Goal: Information Seeking & Learning: Learn about a topic

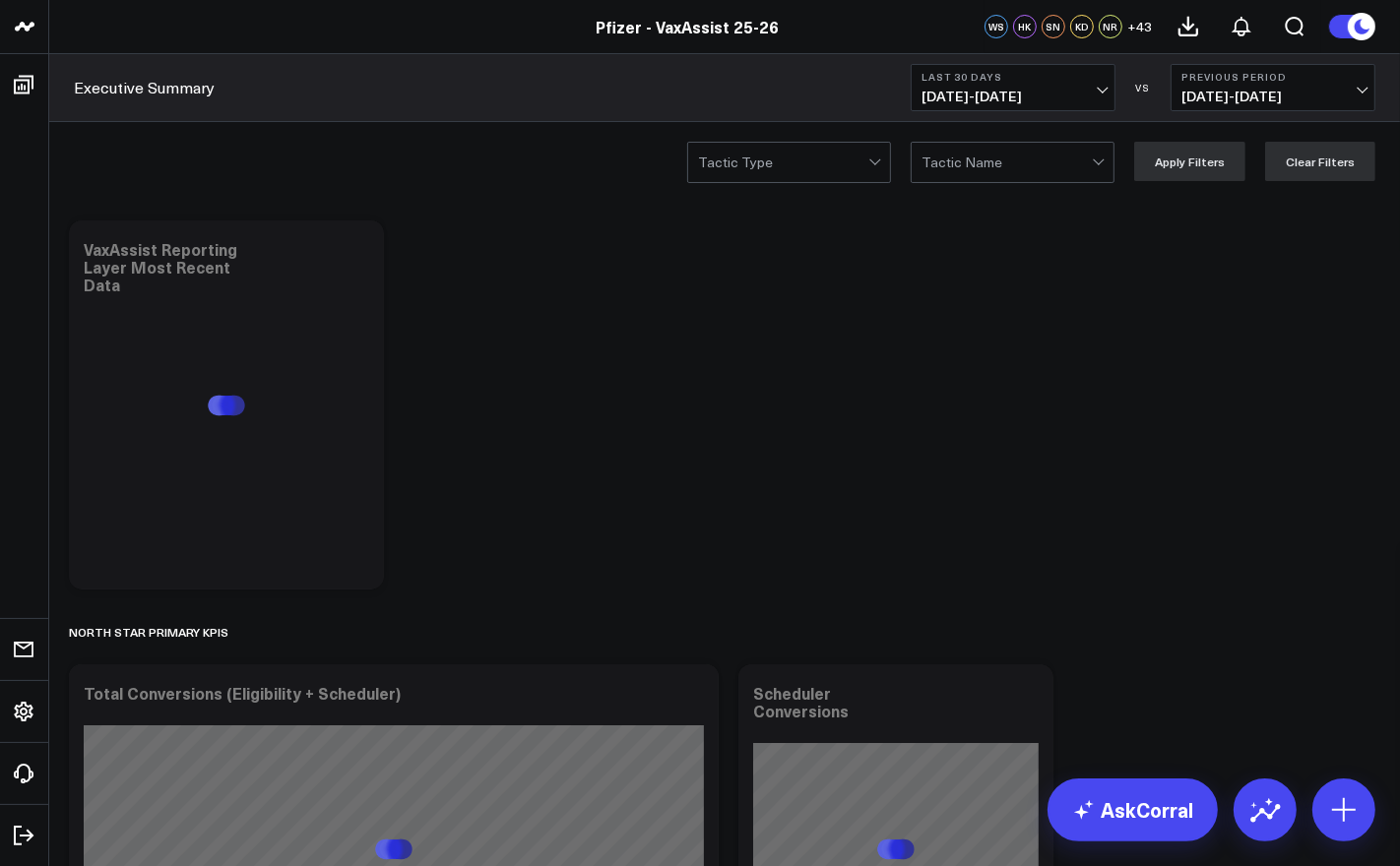
click at [1229, 96] on span "07/12/25 - 08/10/25" at bounding box center [1273, 97] width 183 height 16
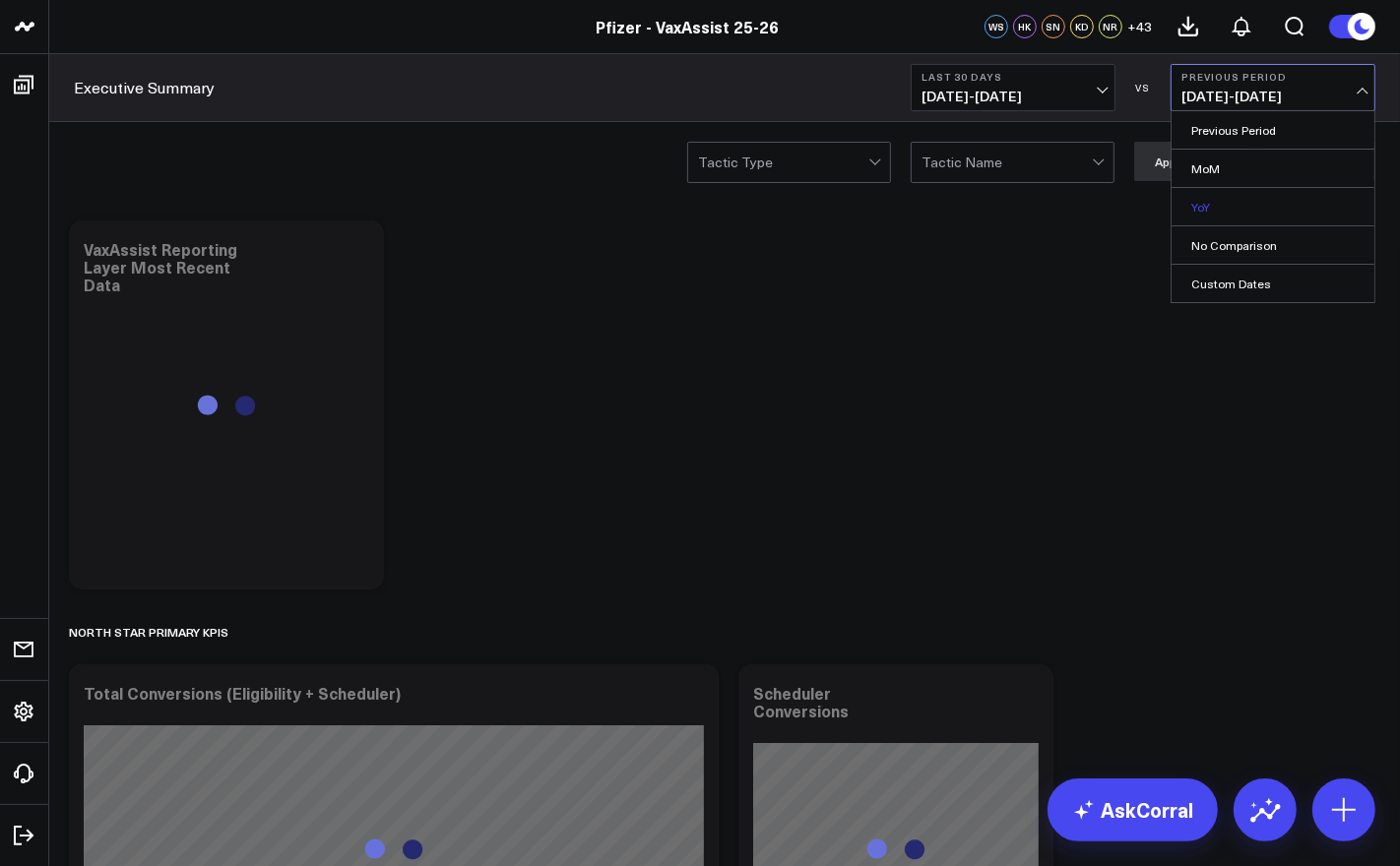
click at [1244, 211] on link "YoY" at bounding box center [1273, 207] width 203 height 37
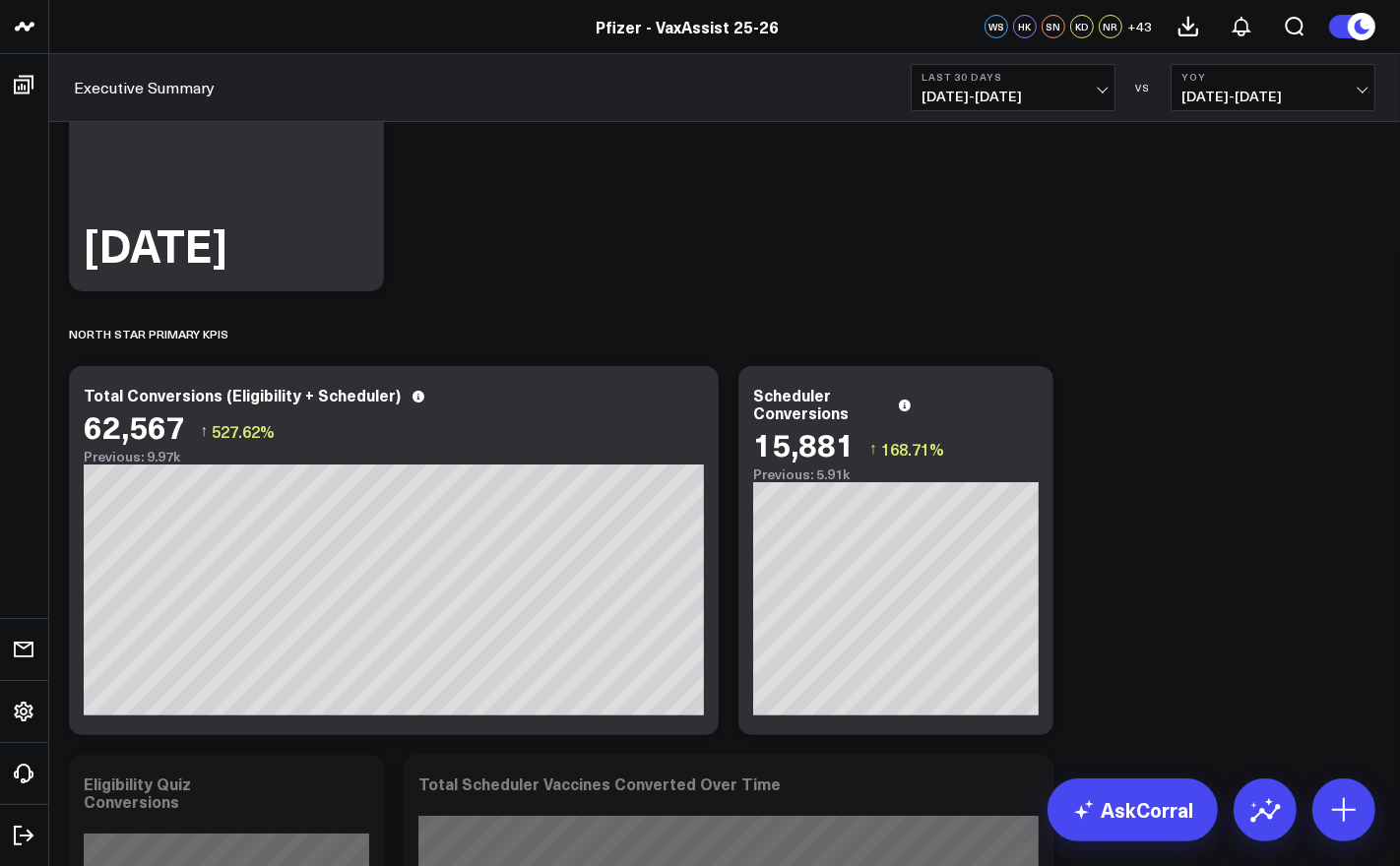
scroll to position [297, 0]
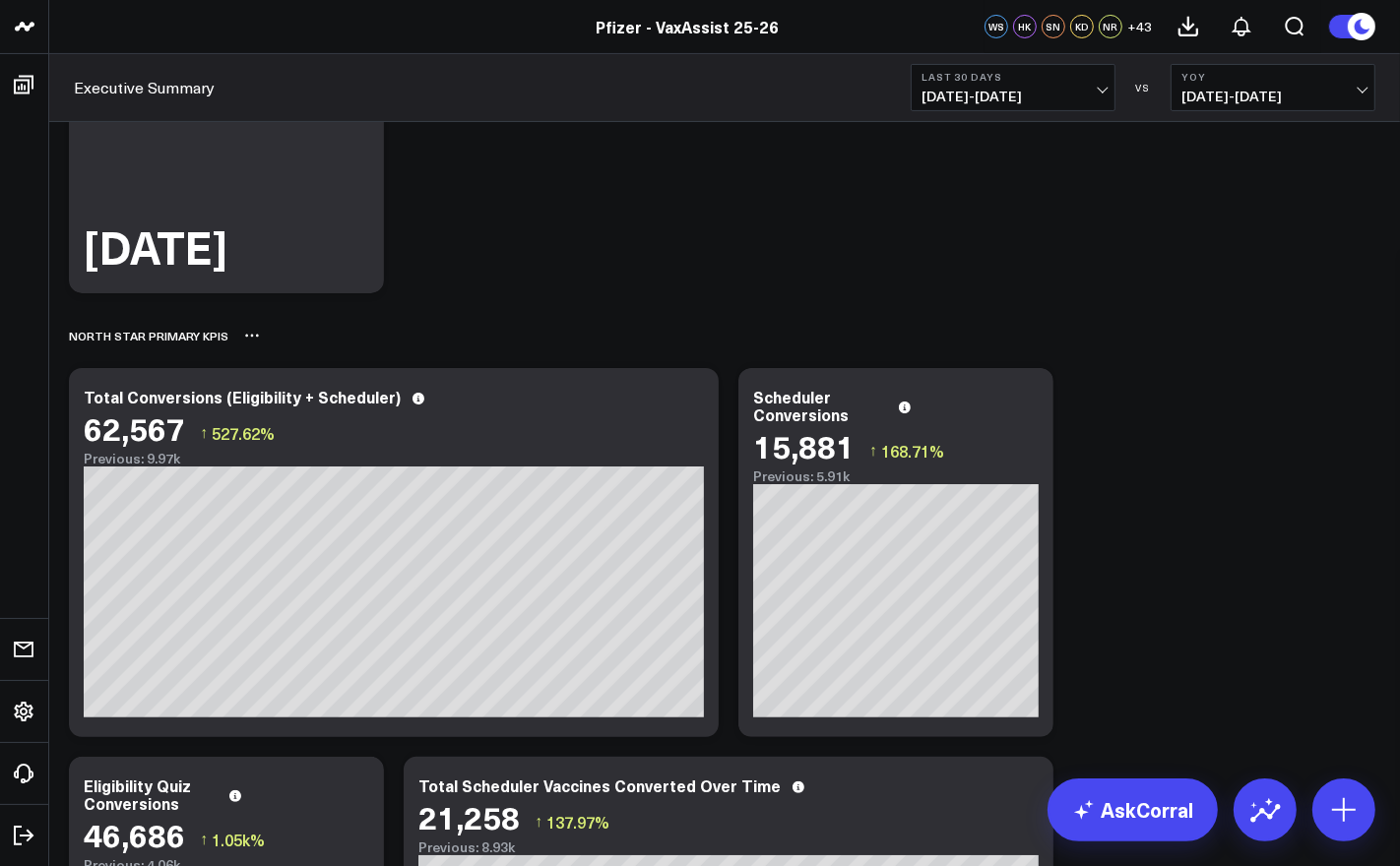
click at [833, 343] on div "North Star Primary KPIs" at bounding box center [724, 336] width 1311 height 45
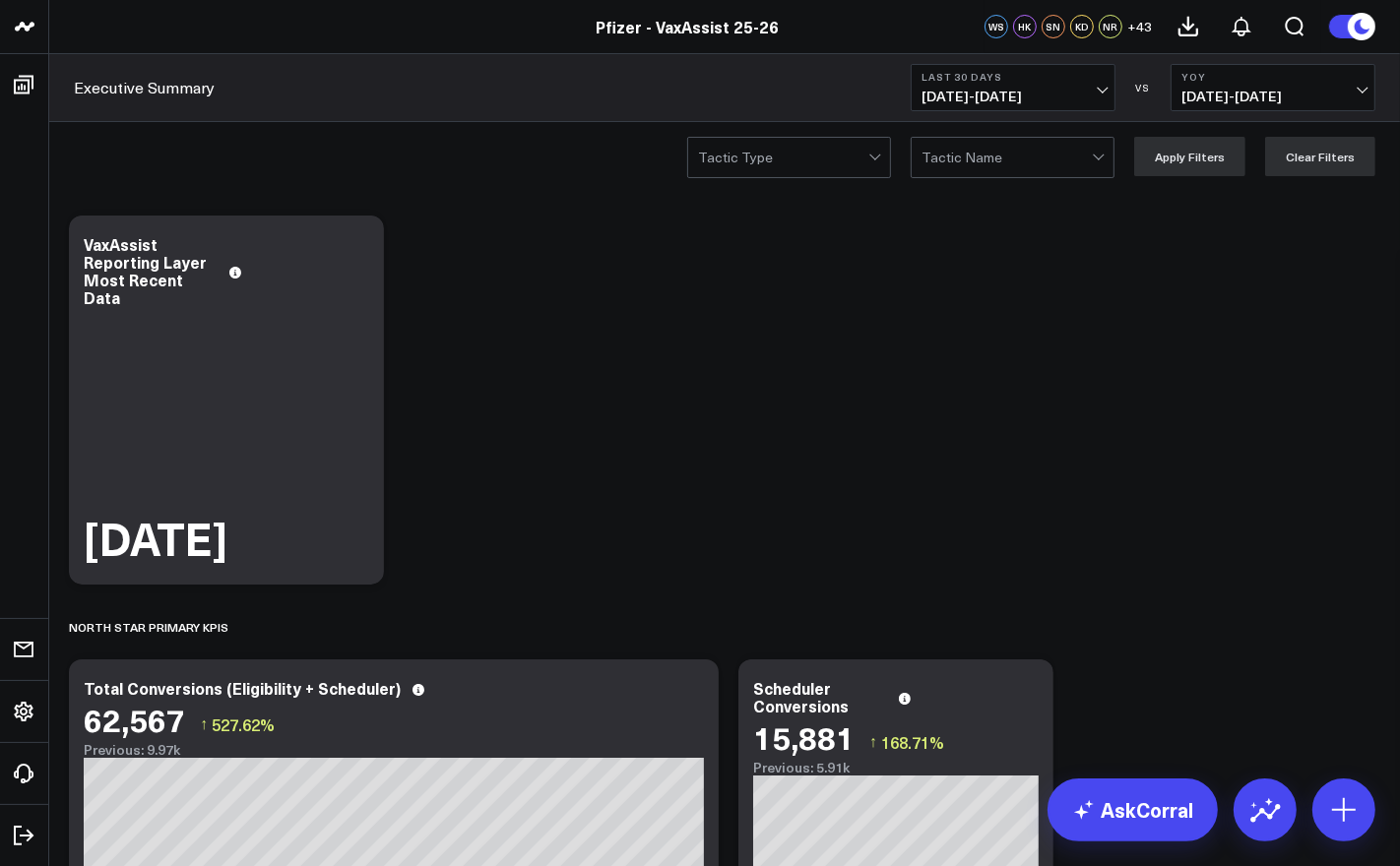
scroll to position [0, 0]
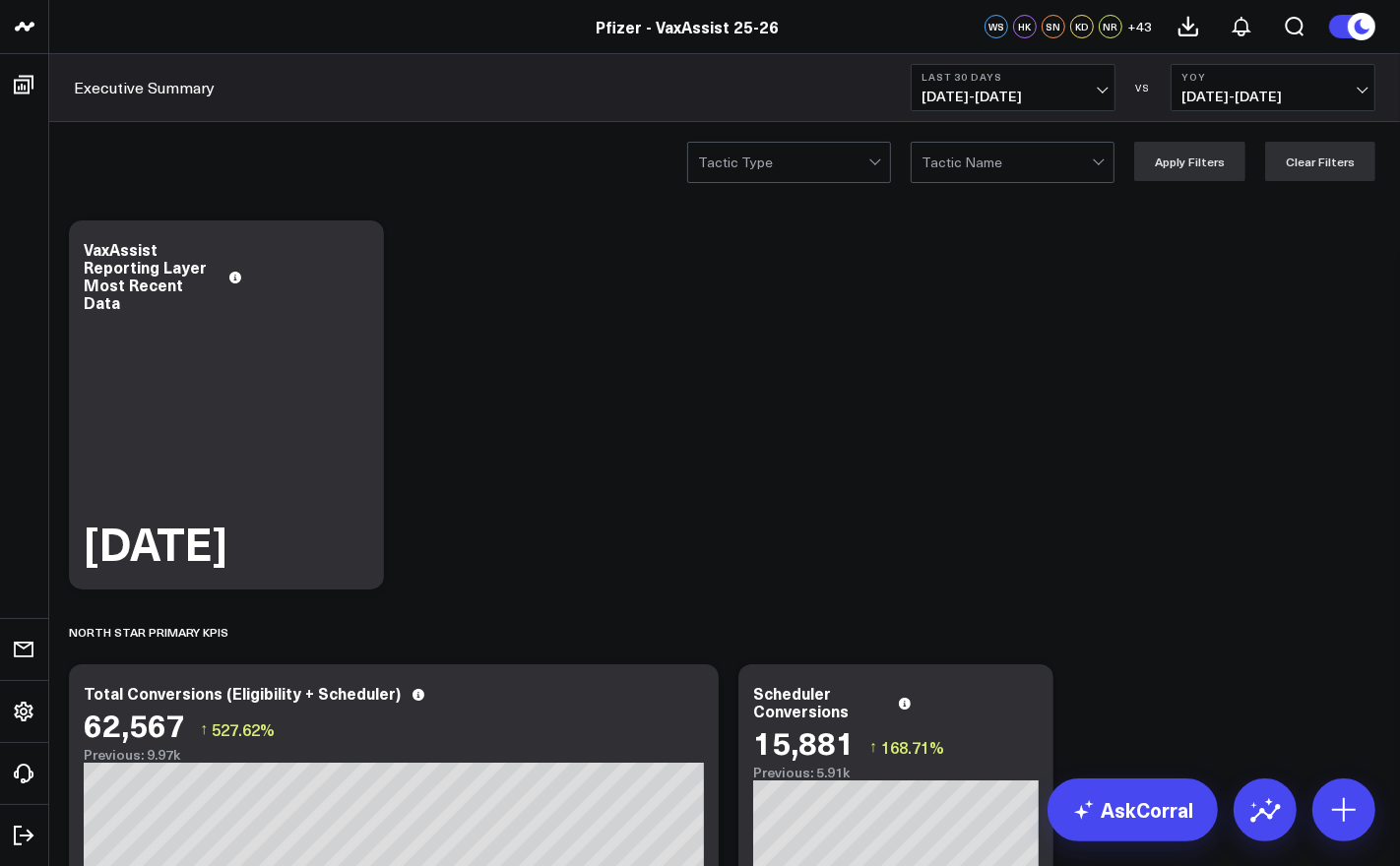
click at [1050, 99] on span "08/11/25 - 09/09/25" at bounding box center [1013, 97] width 183 height 16
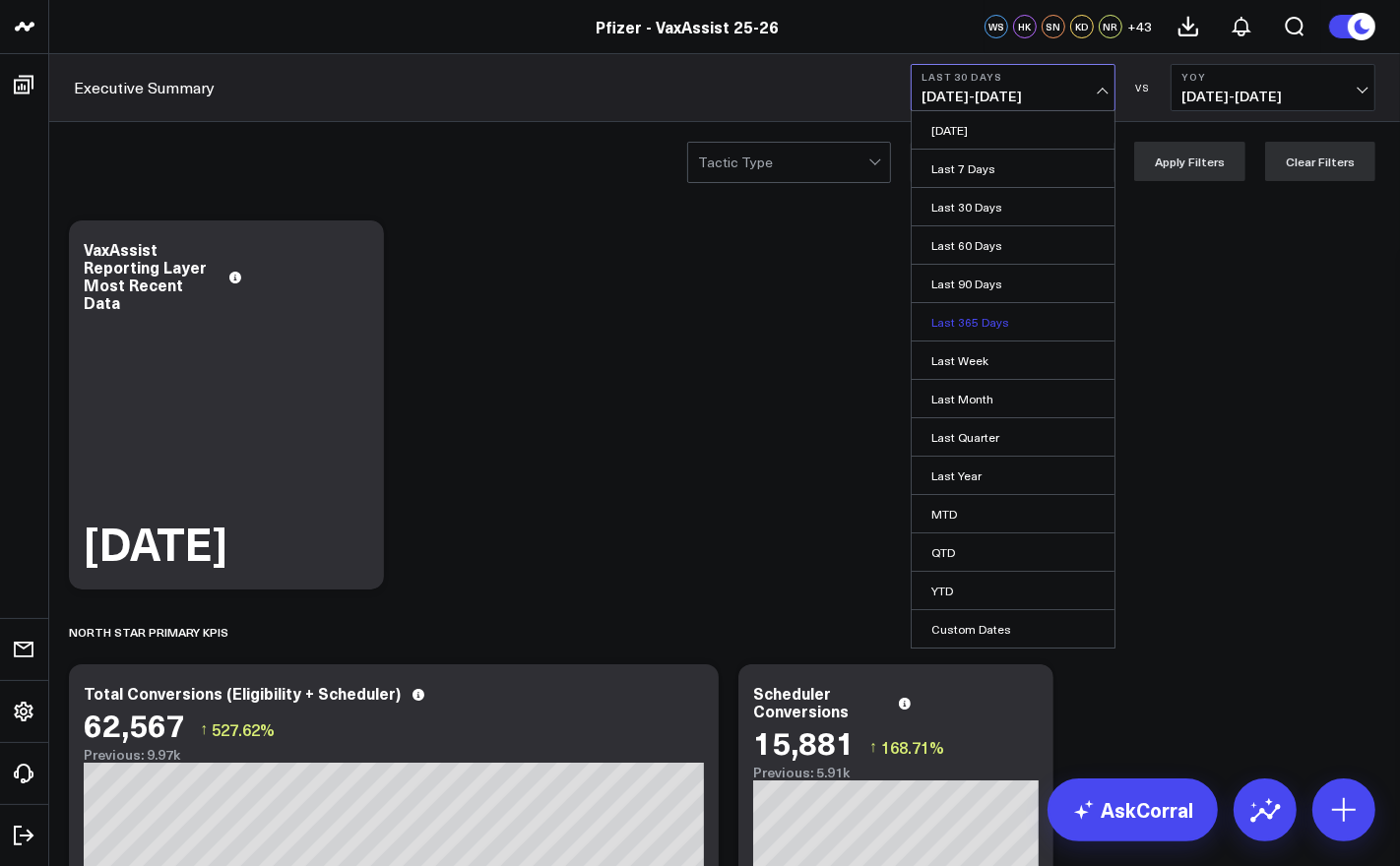
click at [996, 311] on link "Last 365 Days" at bounding box center [1013, 322] width 203 height 37
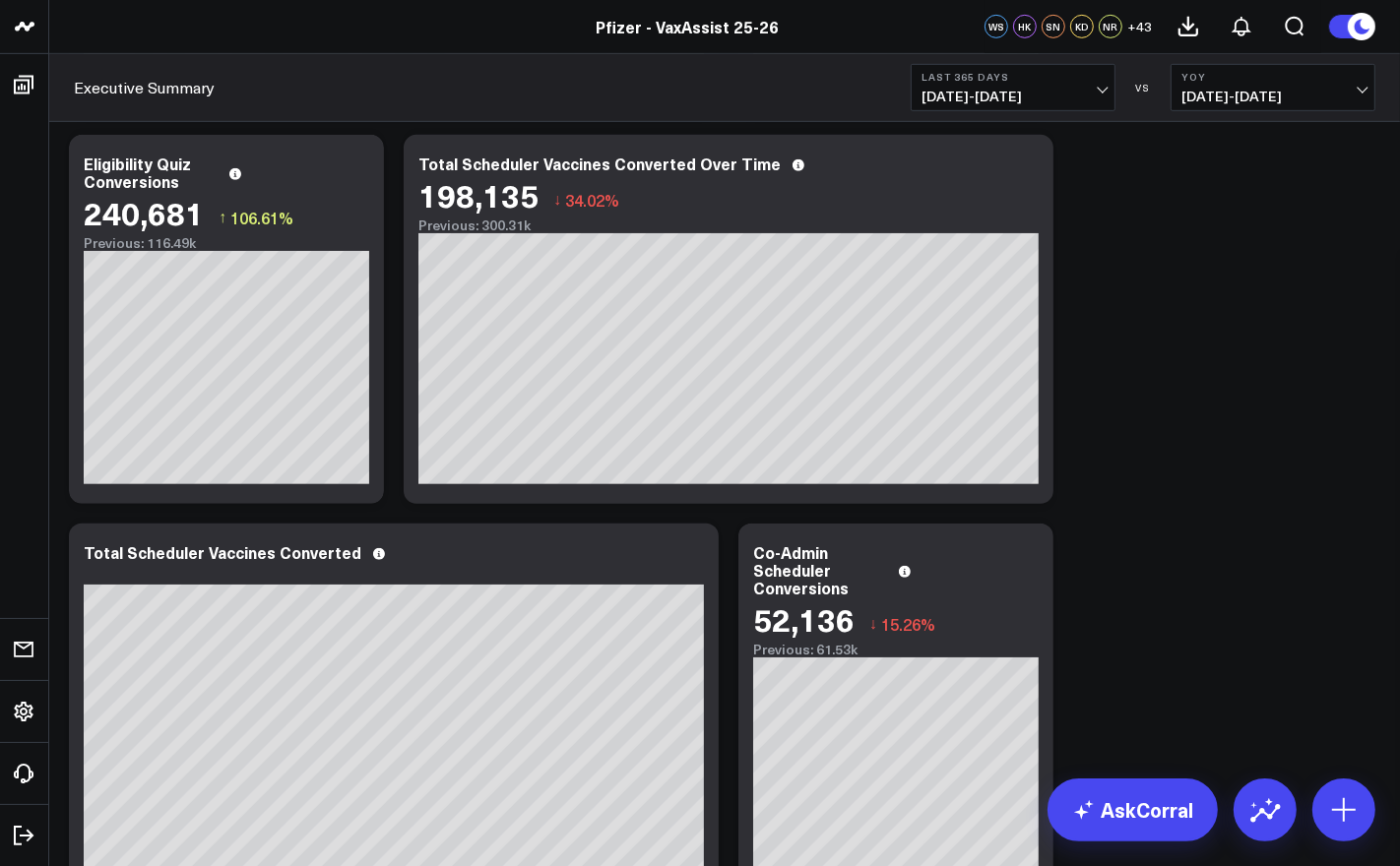
scroll to position [1443, 0]
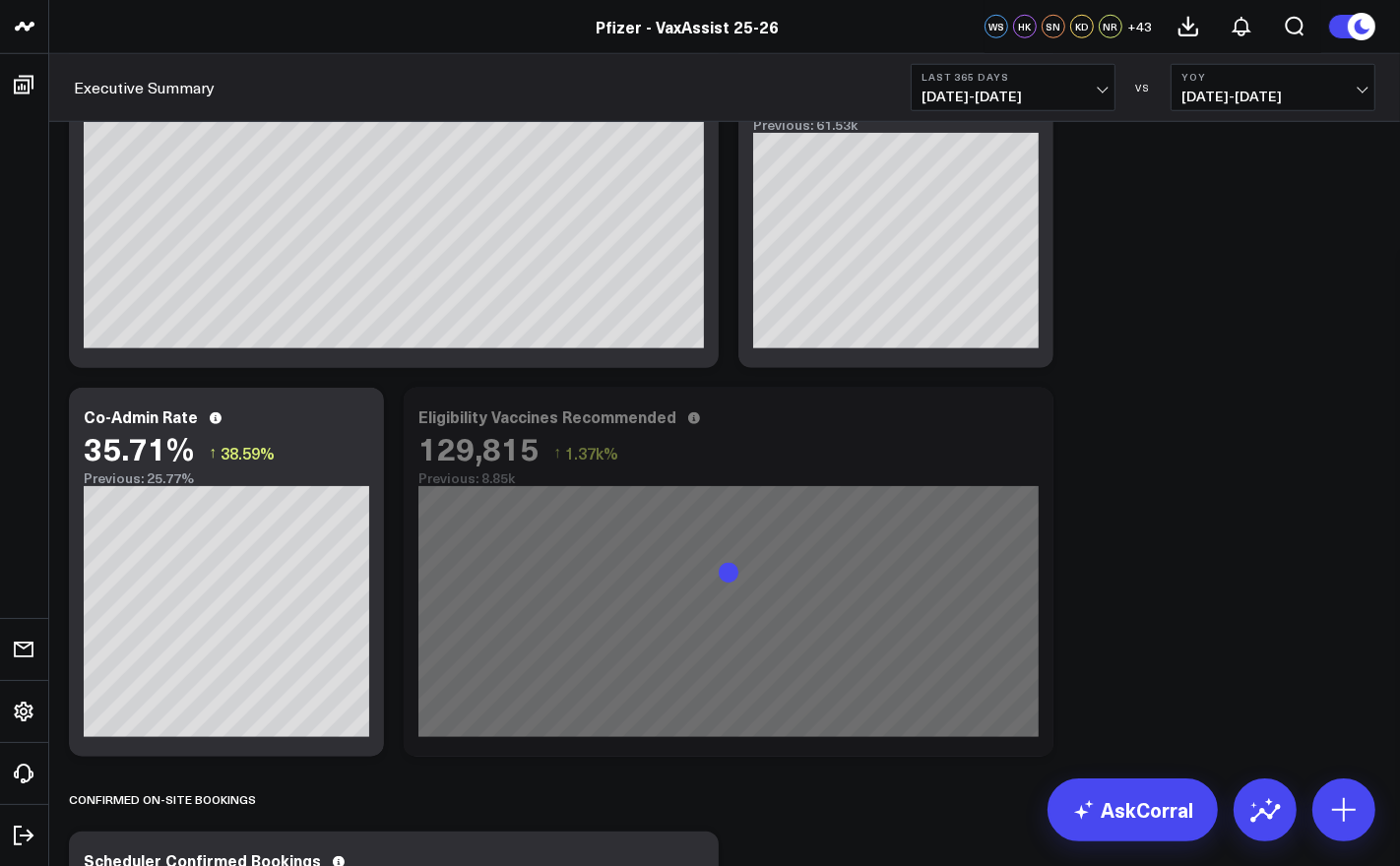
click at [1062, 93] on span "09/10/24 - 09/09/25" at bounding box center [1013, 97] width 183 height 16
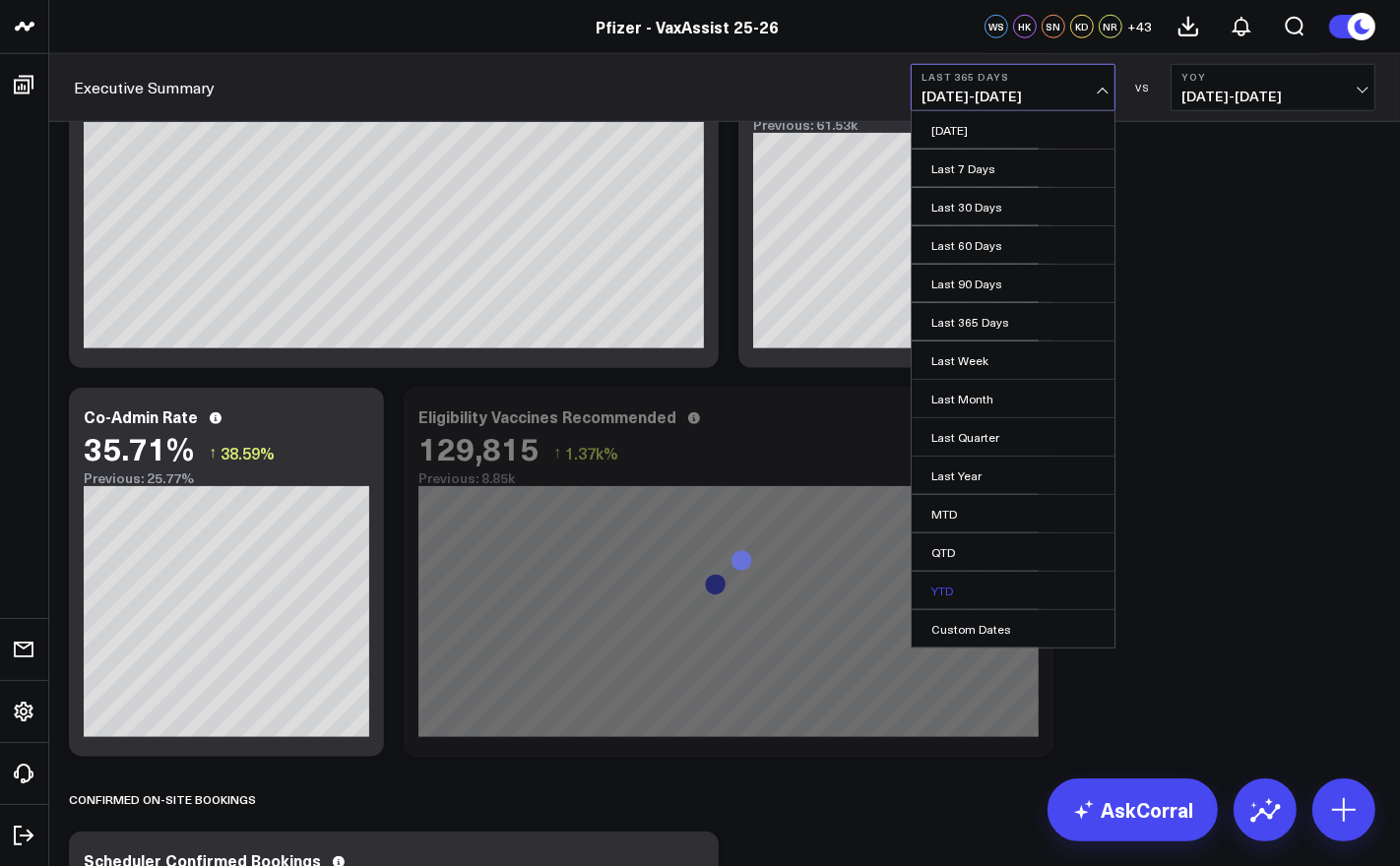
click at [966, 579] on link "YTD" at bounding box center [1013, 591] width 203 height 37
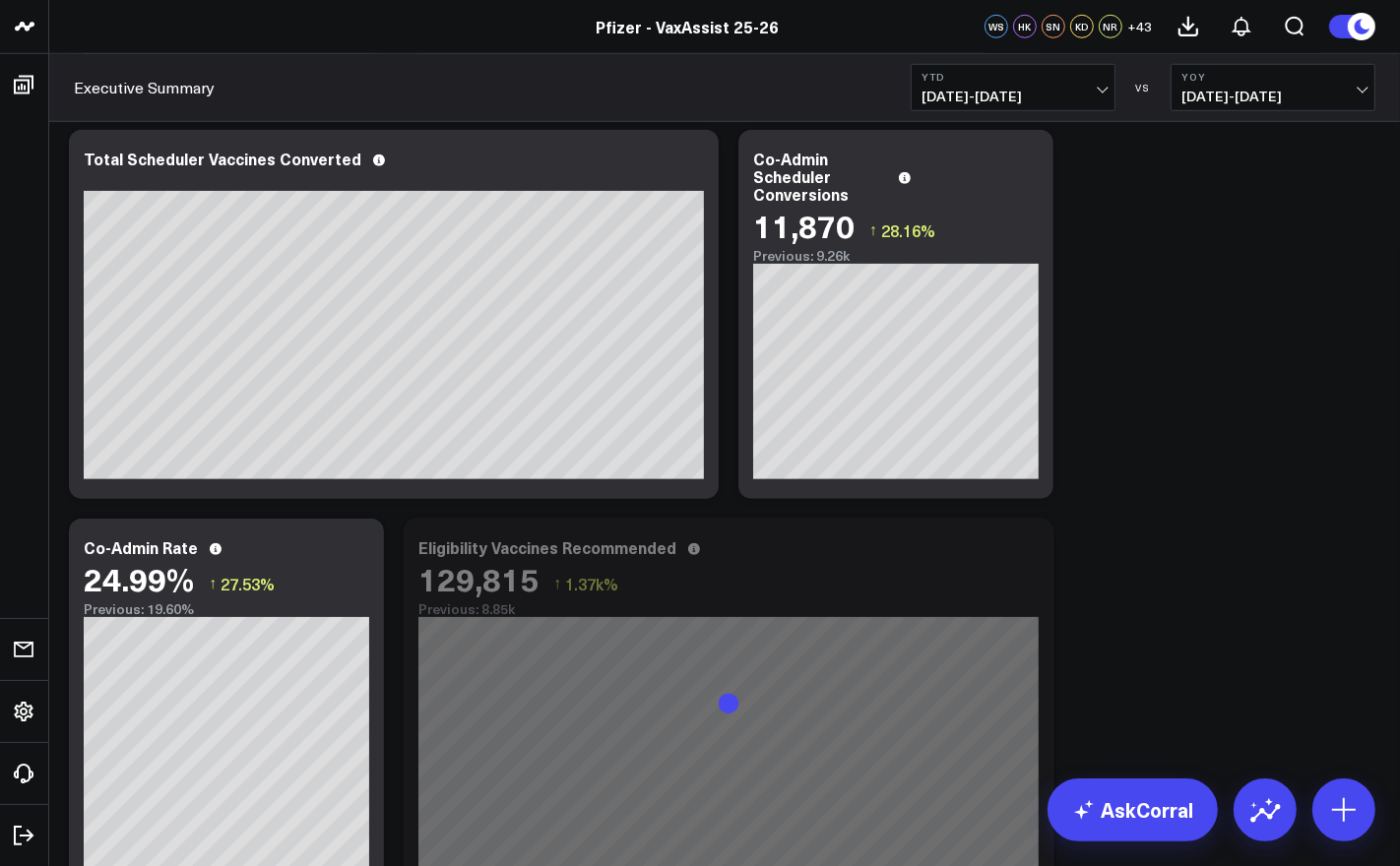
scroll to position [1575, 0]
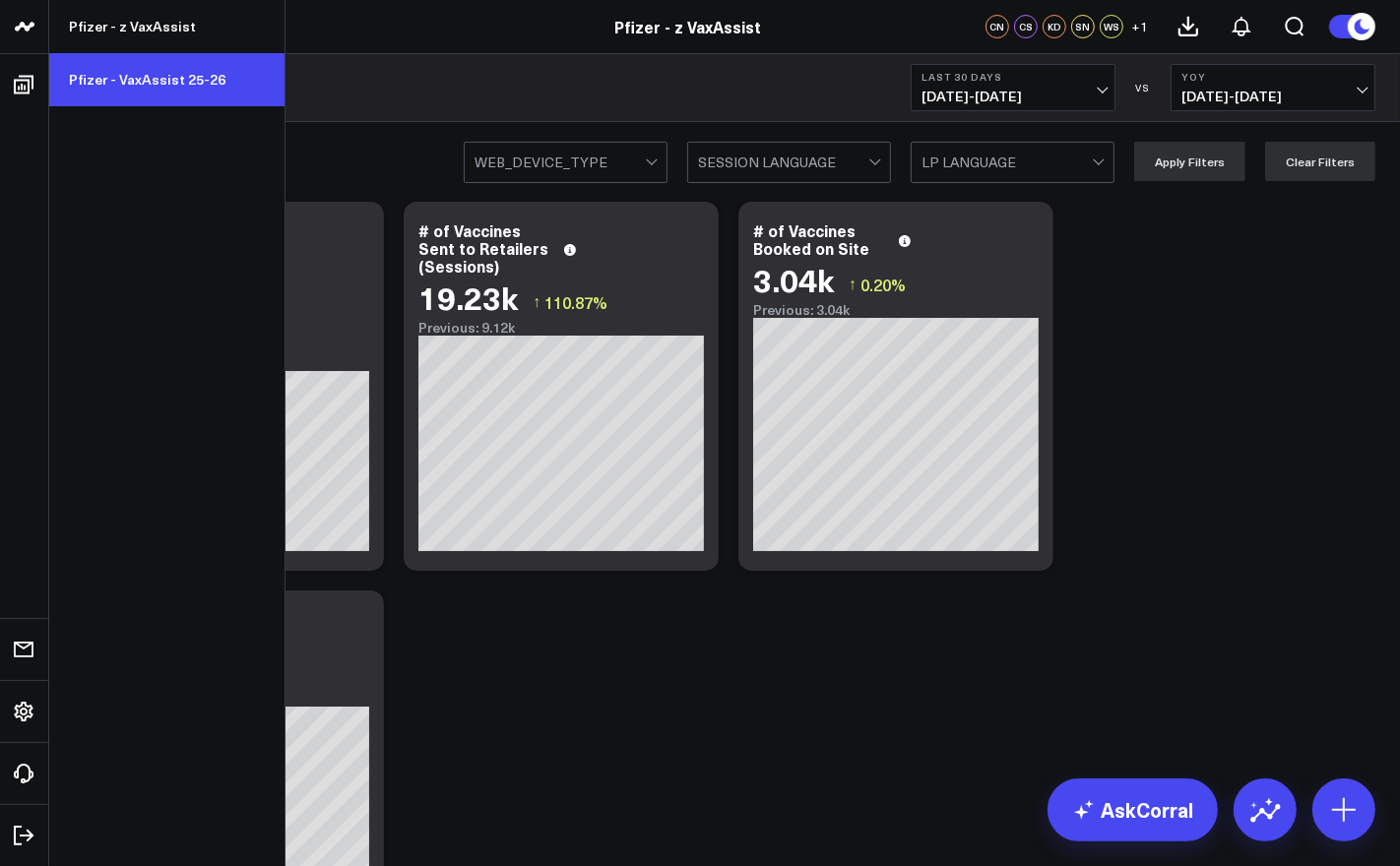
click at [96, 72] on link "Pfizer - VaxAssist 25-26" at bounding box center [167, 80] width 235 height 53
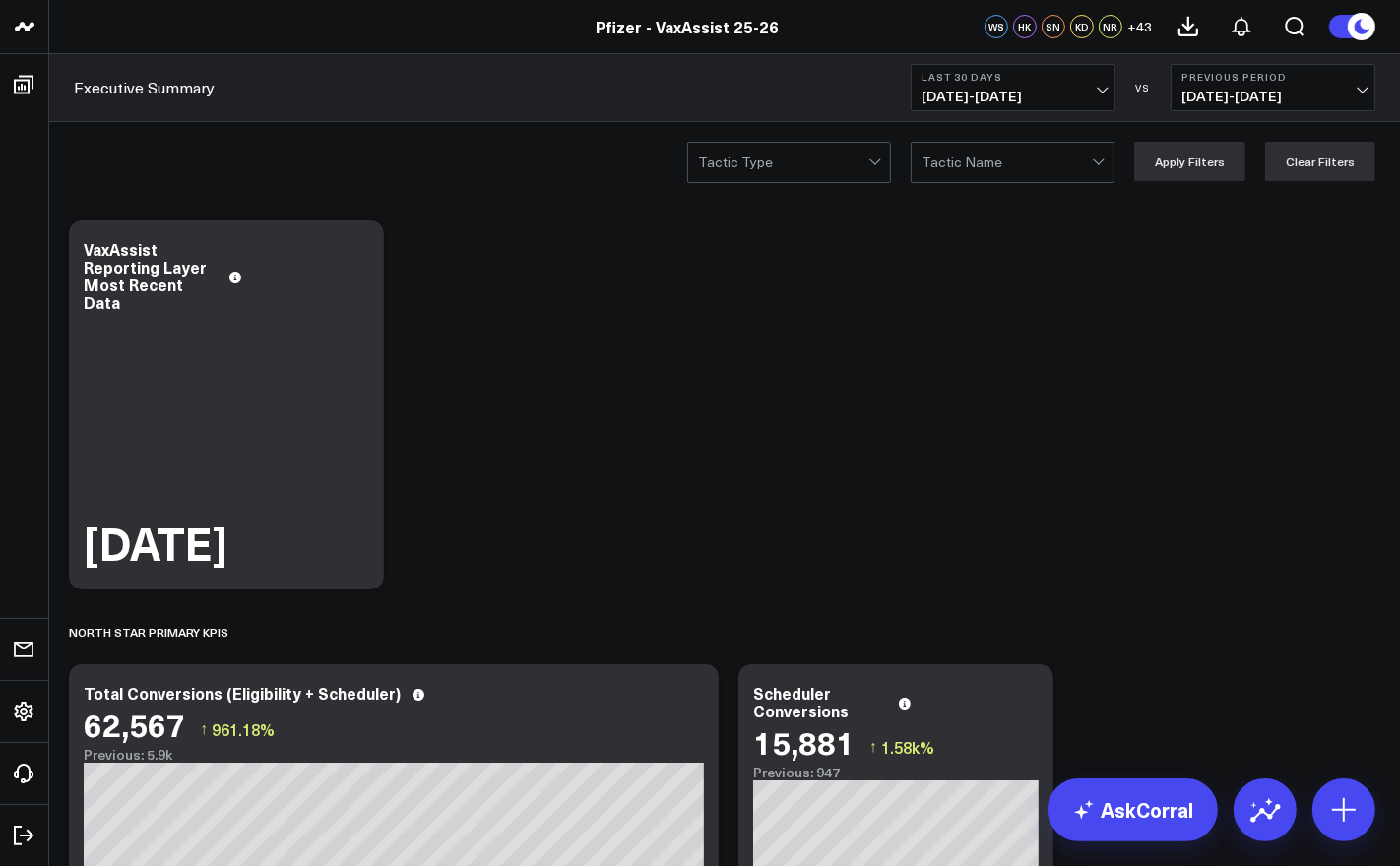
click at [1049, 97] on span "08/11/25 - 09/09/25" at bounding box center [1013, 97] width 183 height 16
click at [1236, 99] on span "07/12/25 - 08/10/25" at bounding box center [1273, 97] width 183 height 16
click at [1234, 207] on link "YoY" at bounding box center [1273, 207] width 203 height 37
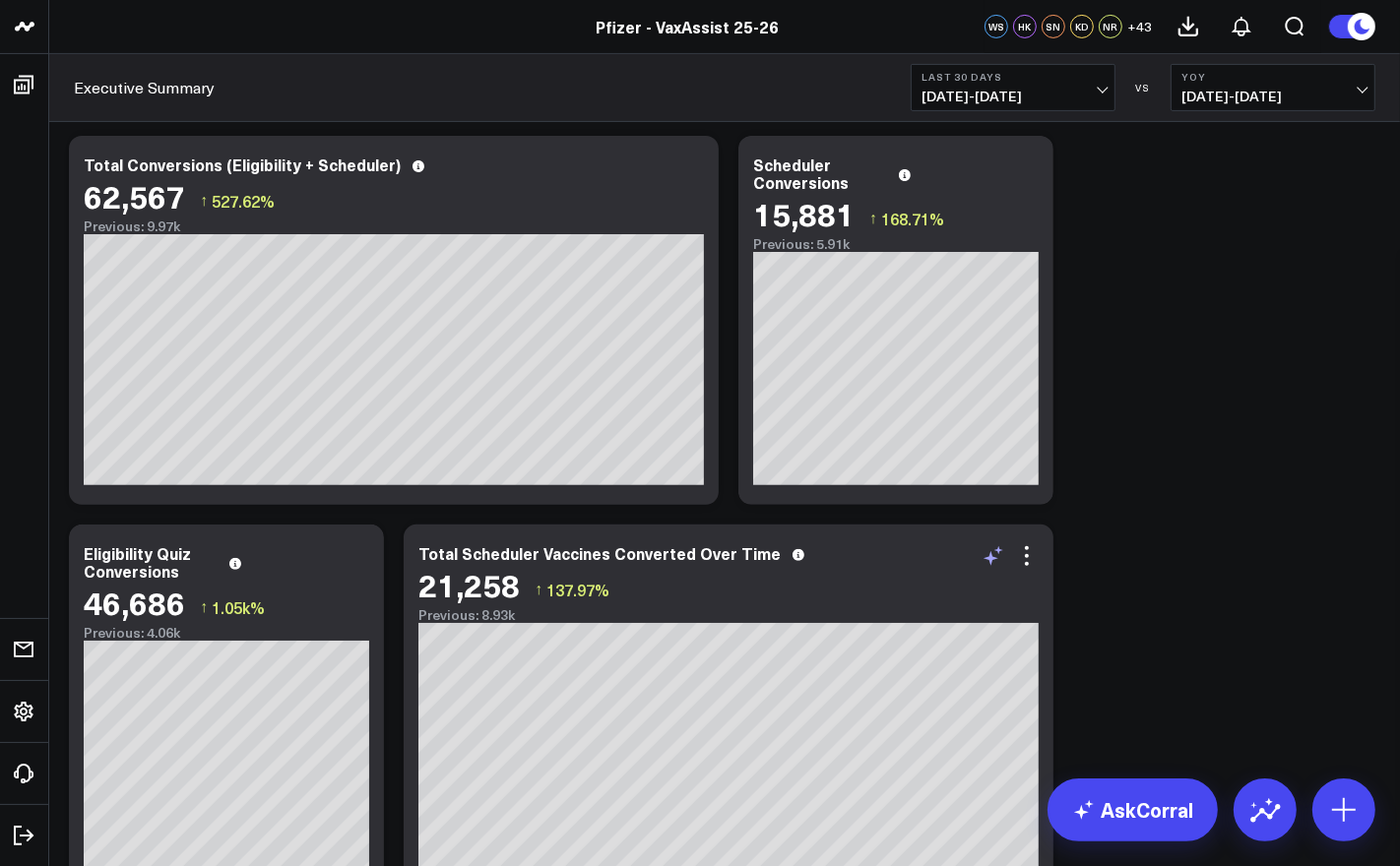
scroll to position [703, 0]
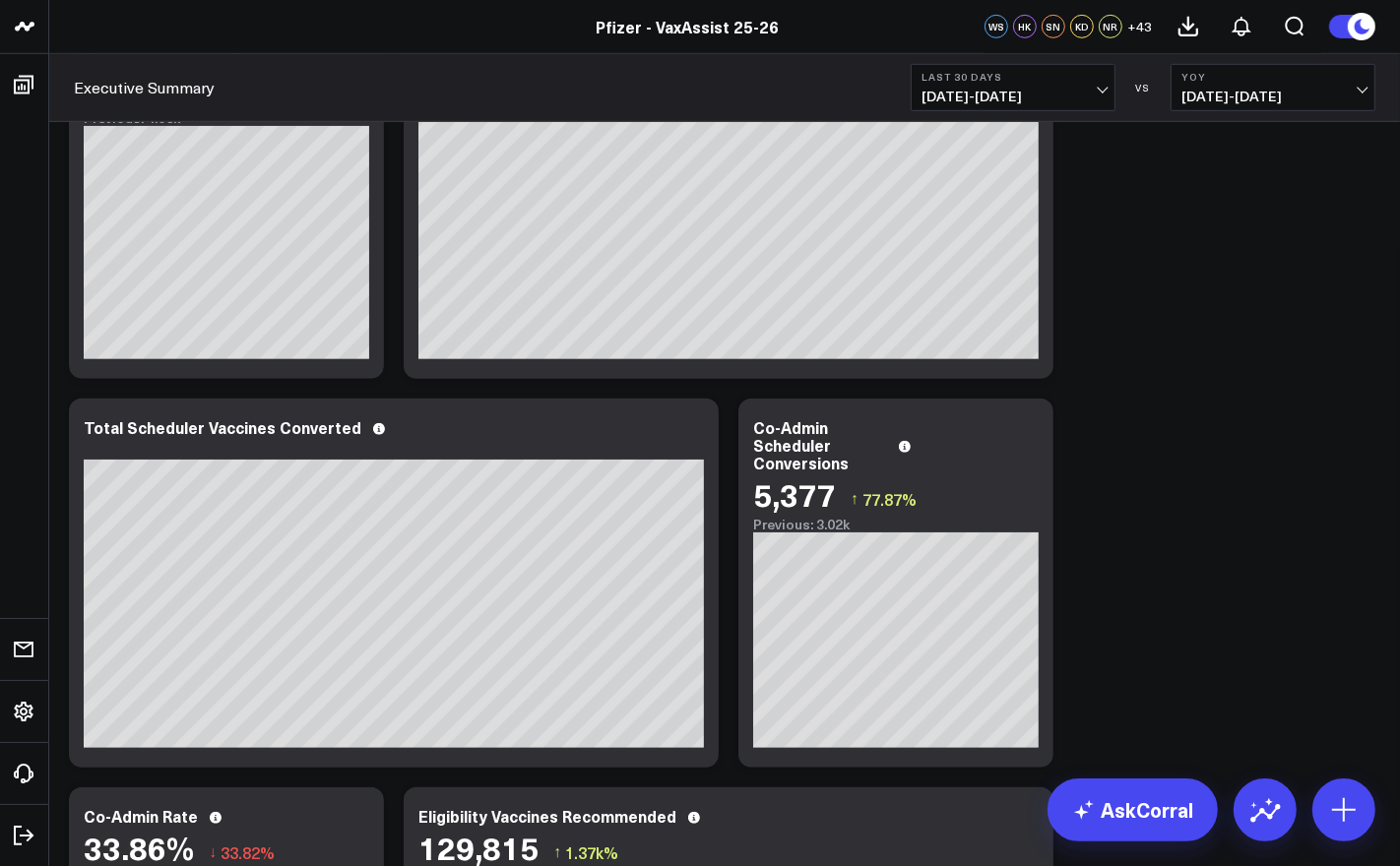
scroll to position [1047, 0]
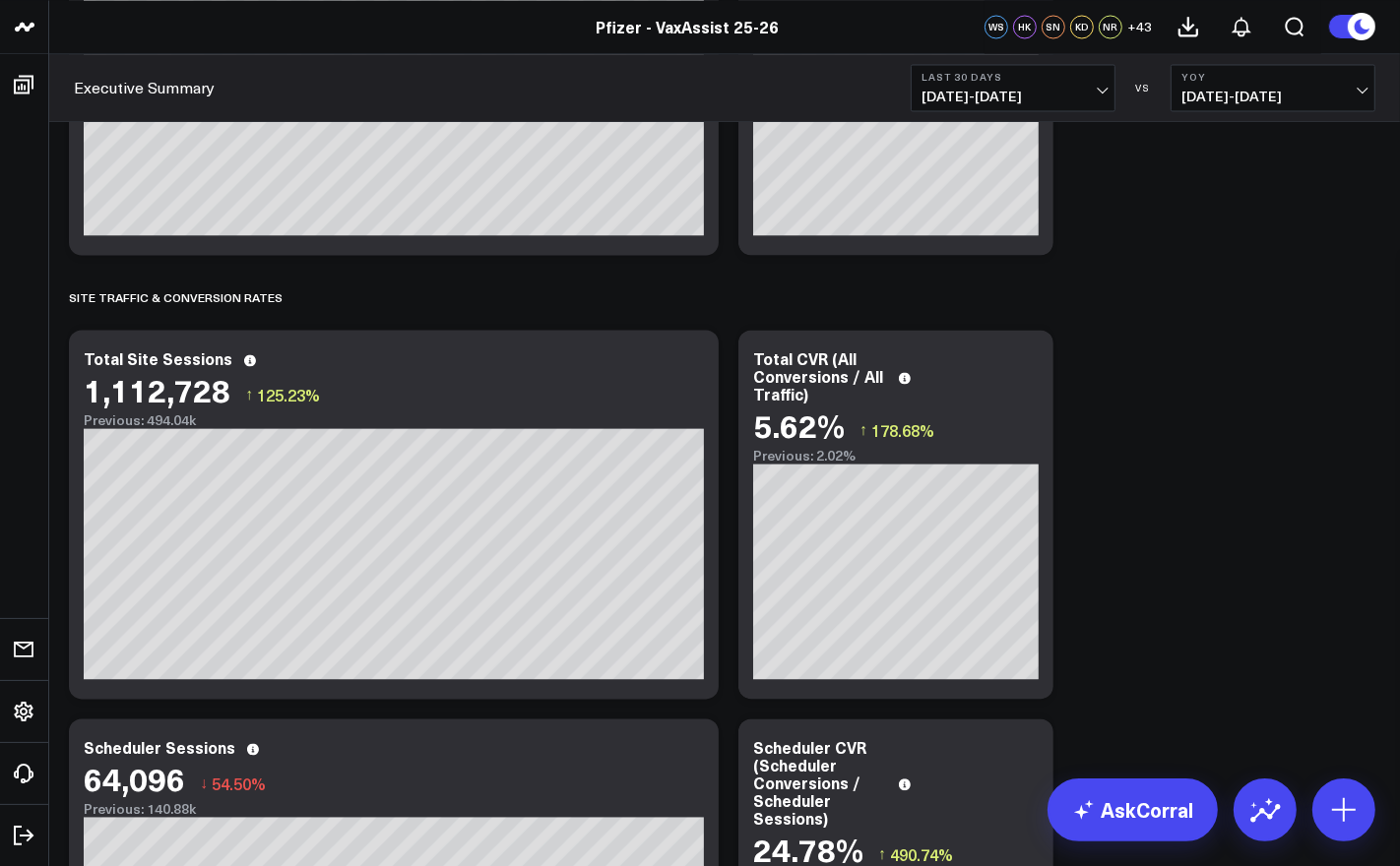
scroll to position [3168, 0]
